Goal: Information Seeking & Learning: Find specific fact

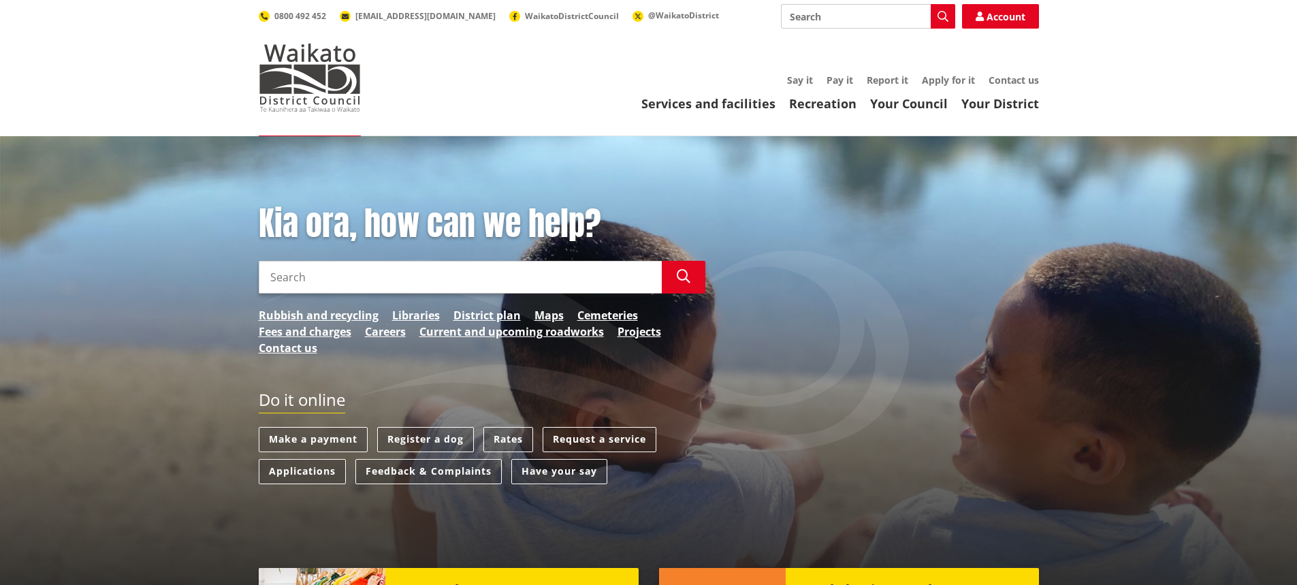
click at [464, 276] on input "Search" at bounding box center [460, 277] width 403 height 33
type input "Liquor ban"
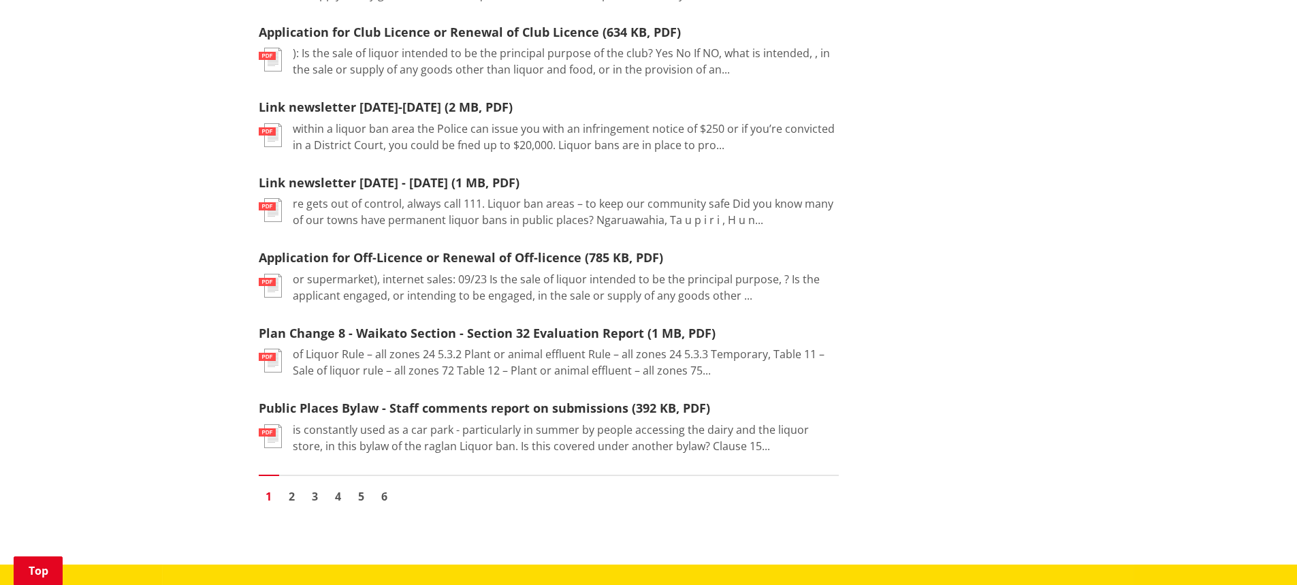
scroll to position [1566, 0]
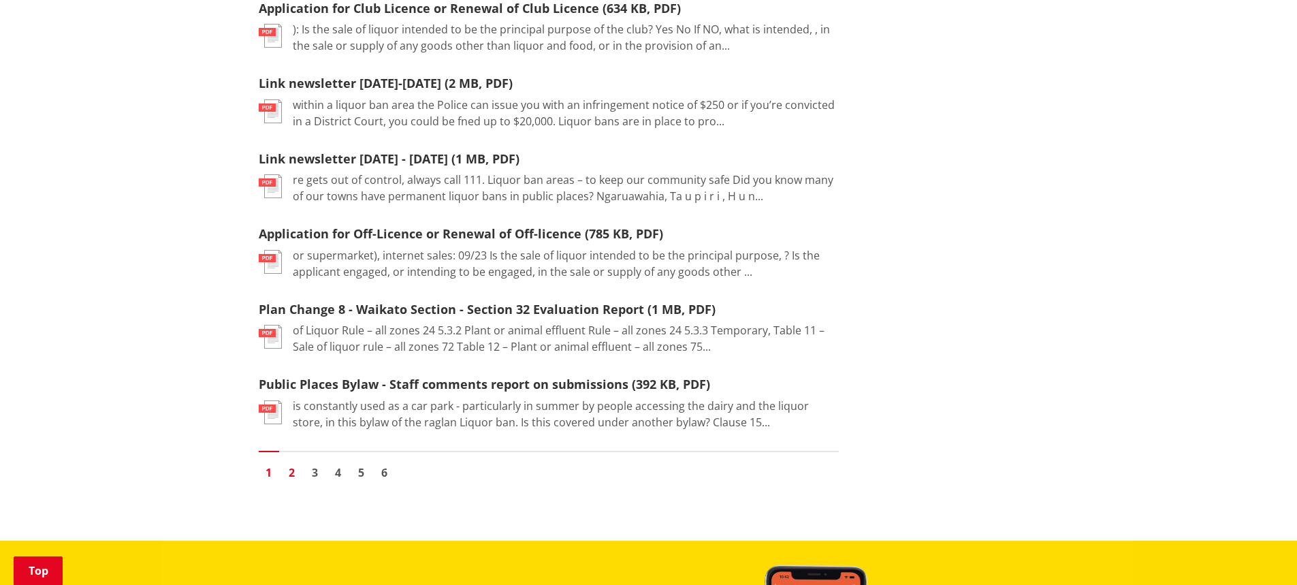
click at [293, 462] on link "2" at bounding box center [292, 472] width 20 height 20
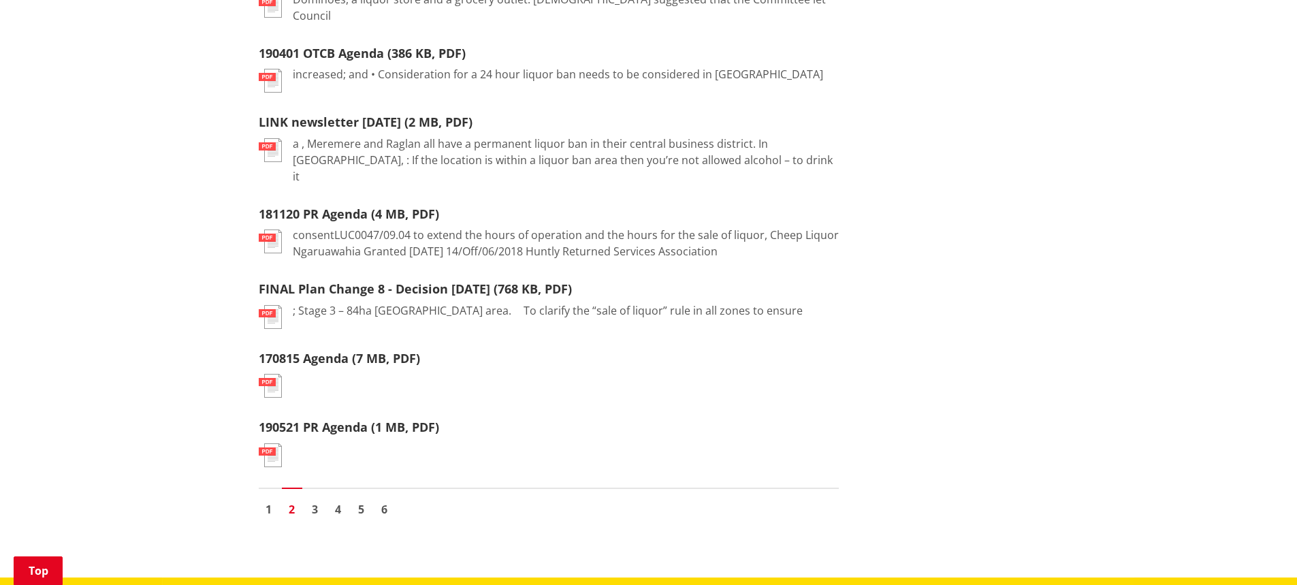
scroll to position [1566, 0]
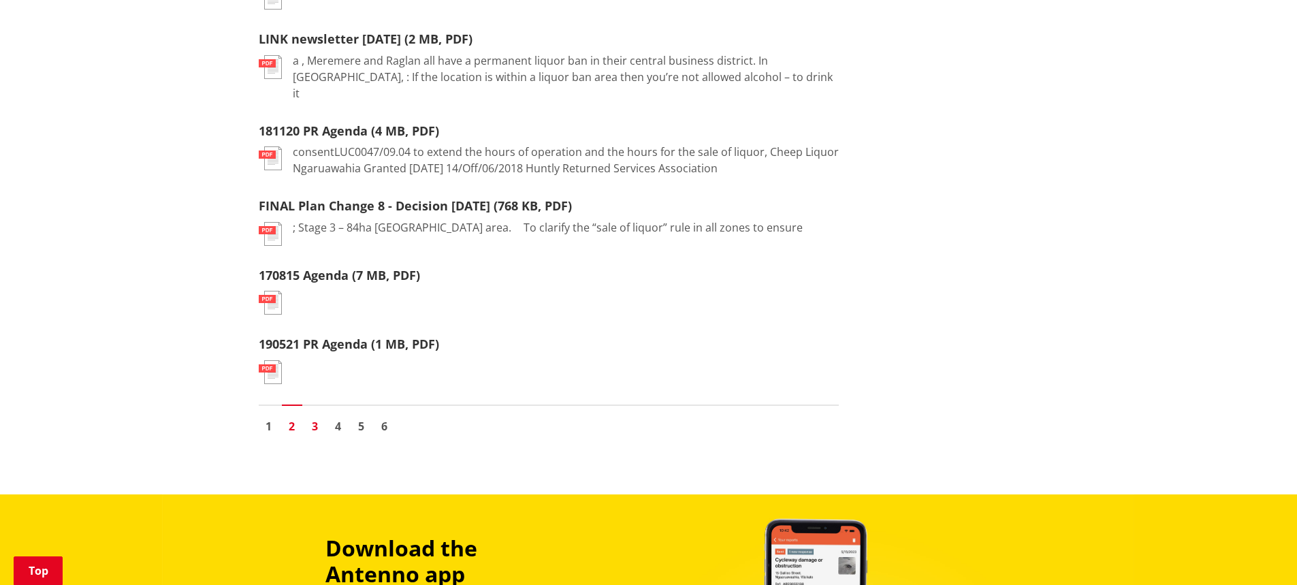
click at [311, 416] on link "3" at bounding box center [315, 426] width 20 height 20
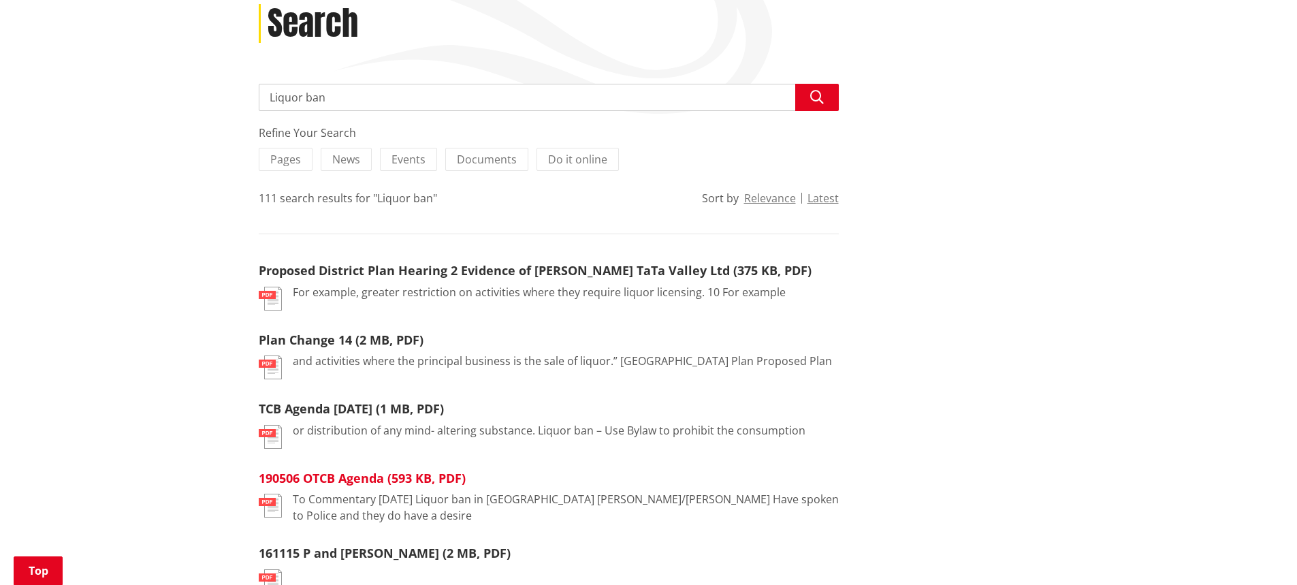
scroll to position [204, 0]
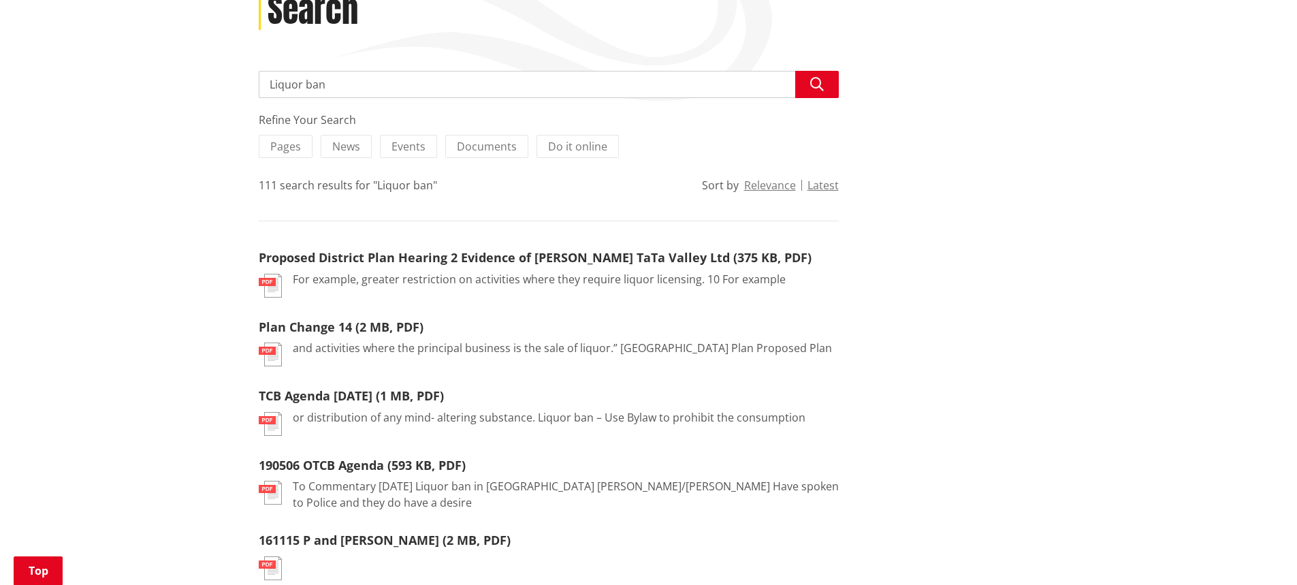
click at [355, 89] on input "Liquor ban" at bounding box center [549, 84] width 580 height 27
type input "Liquor ban ngaruawahia"
